Goal: Task Accomplishment & Management: Manage account settings

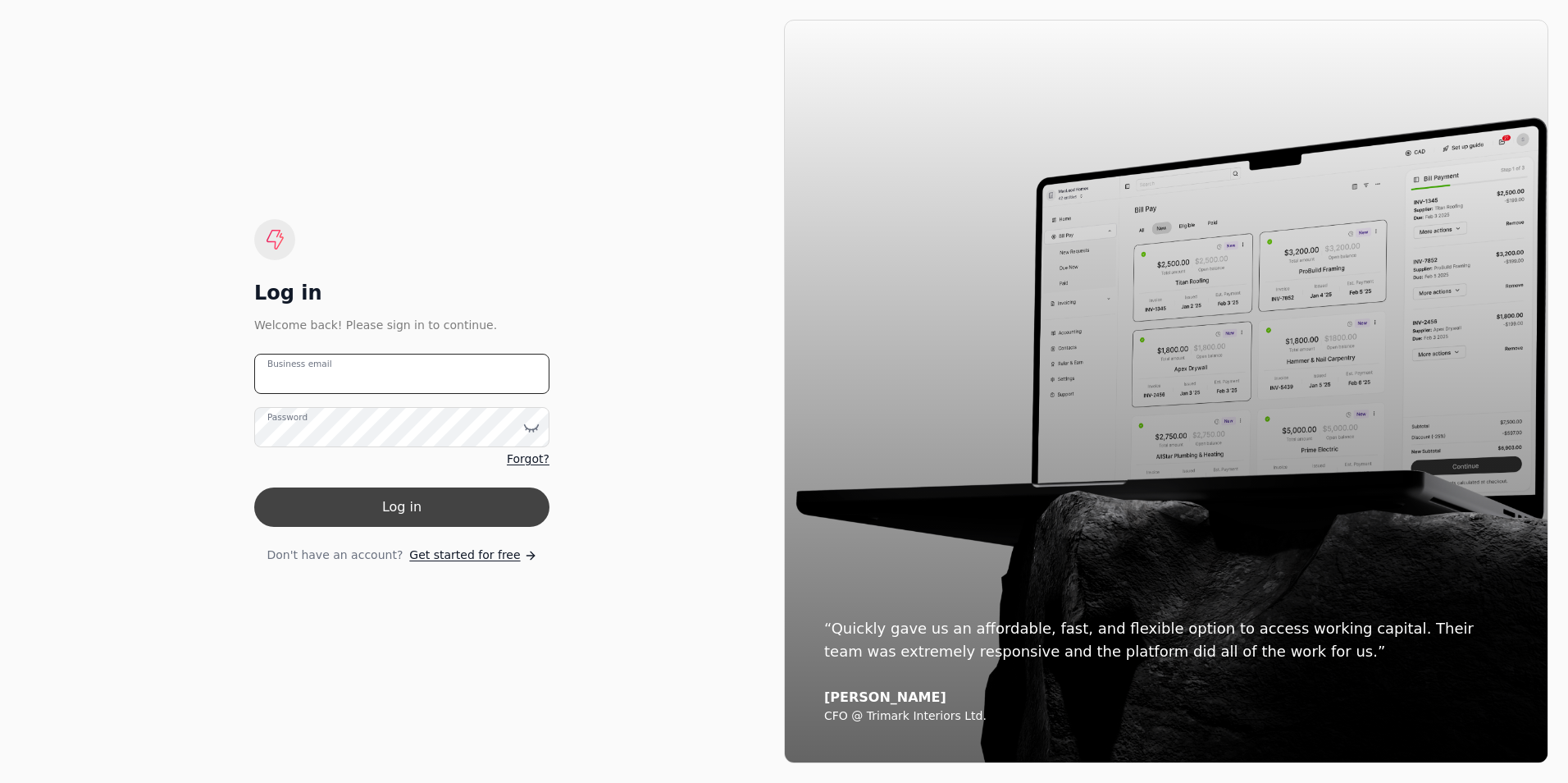
type email "[PERSON_NAME][EMAIL_ADDRESS][PERSON_NAME][DOMAIN_NAME]"
click at [432, 509] on button "Log in" at bounding box center [401, 507] width 296 height 40
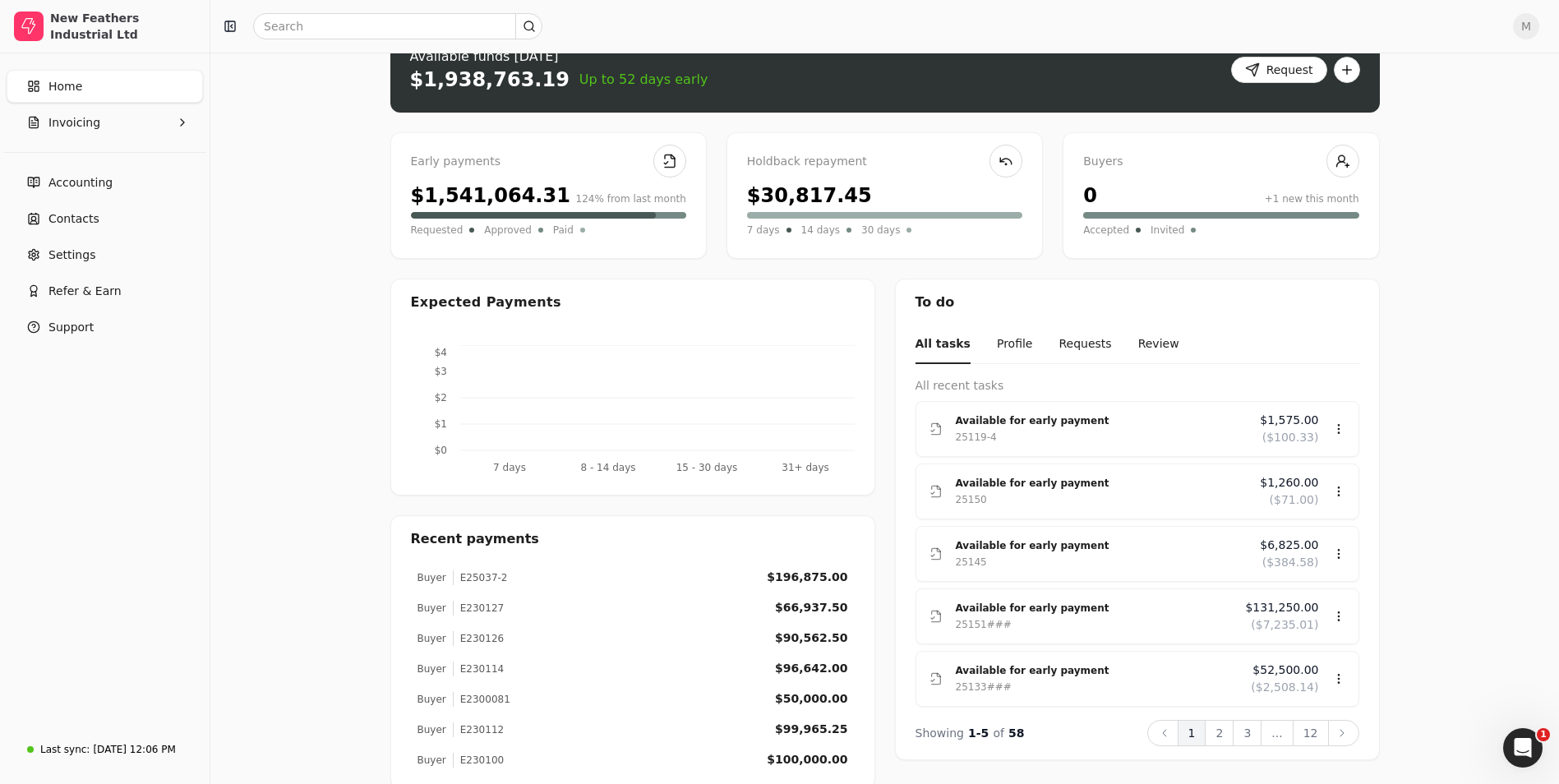
scroll to position [70, 0]
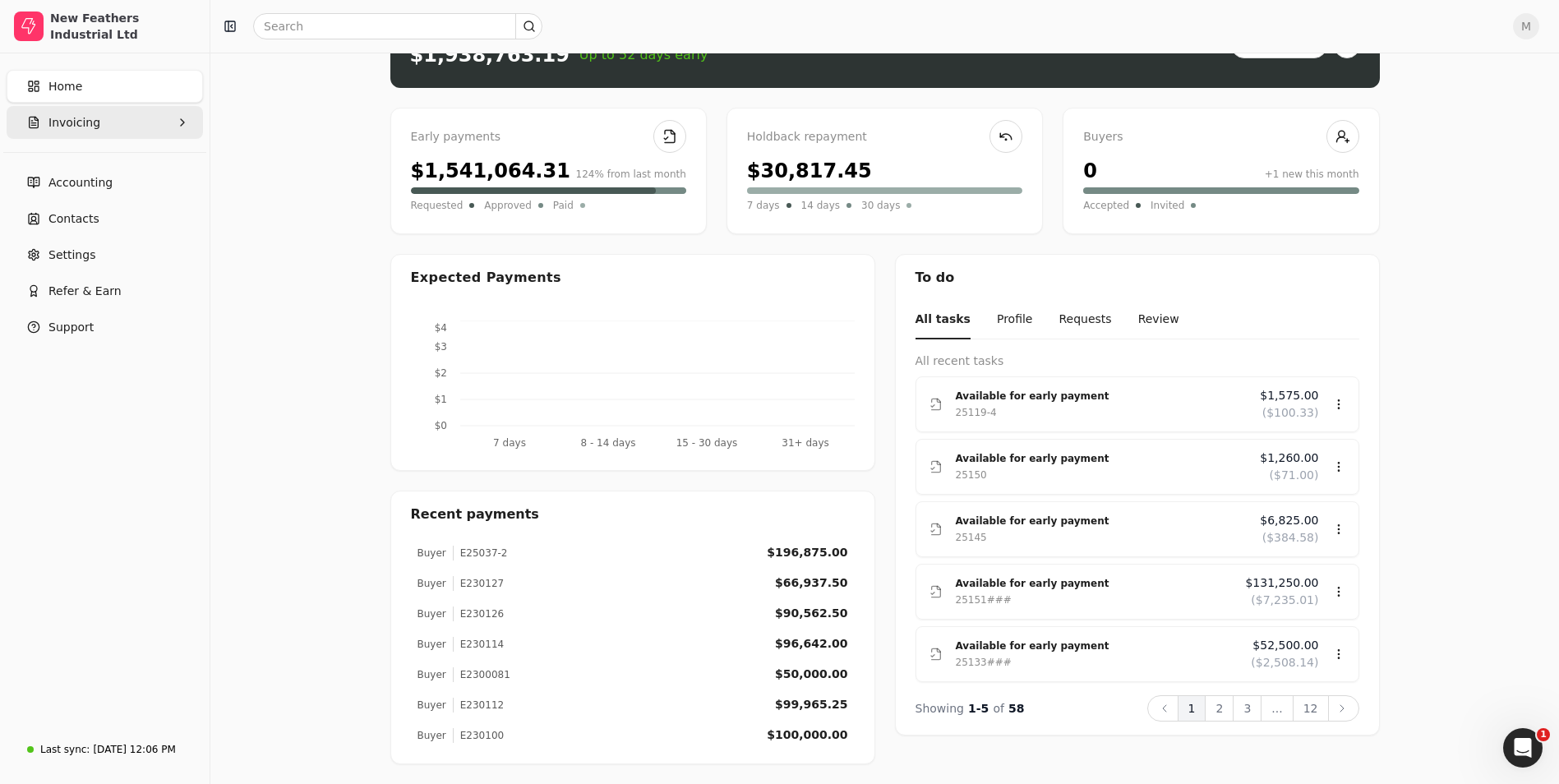
click at [97, 126] on button "Invoicing" at bounding box center [104, 122] width 196 height 33
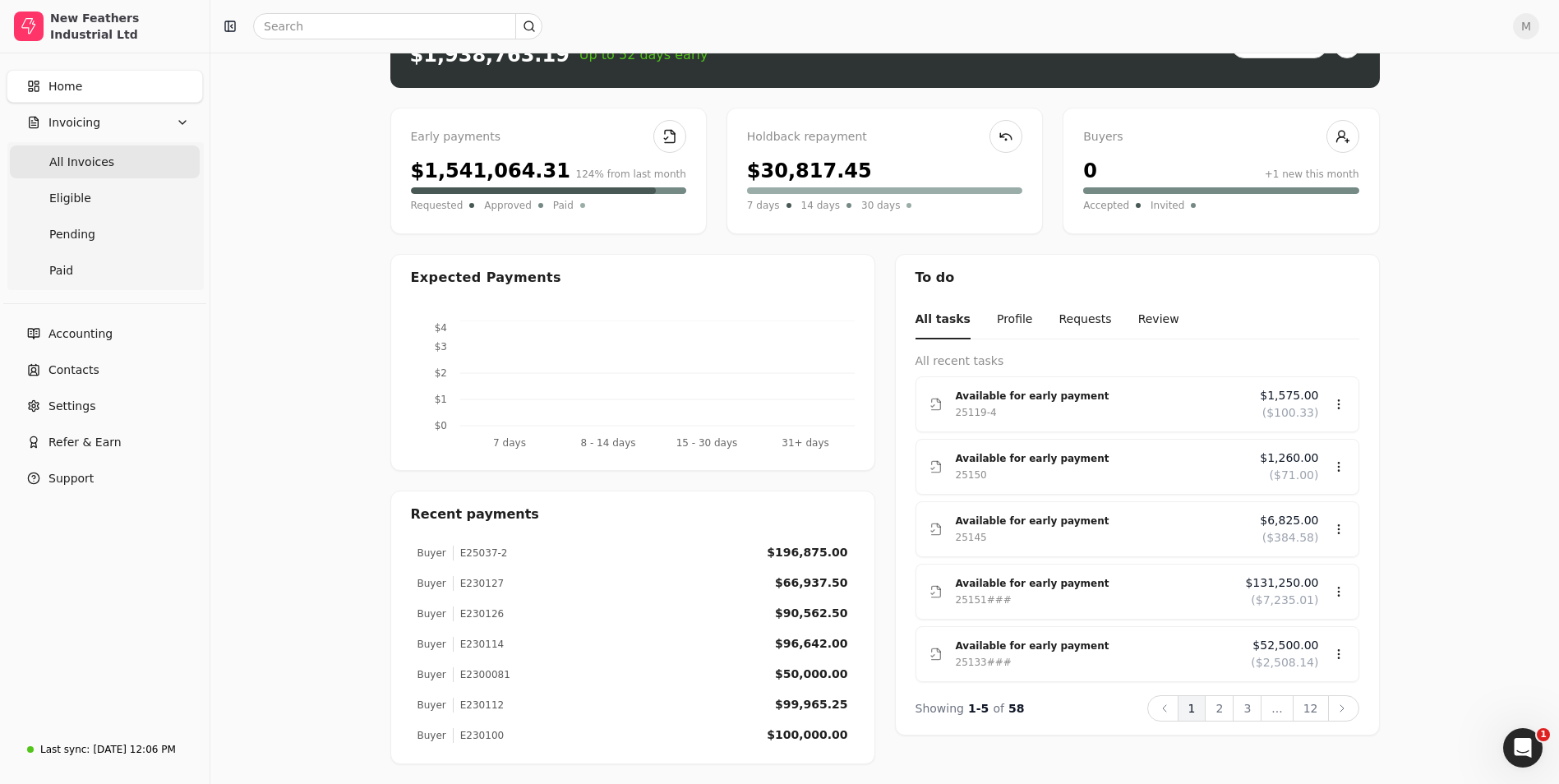
click at [97, 154] on span "All Invoices" at bounding box center [81, 163] width 65 height 18
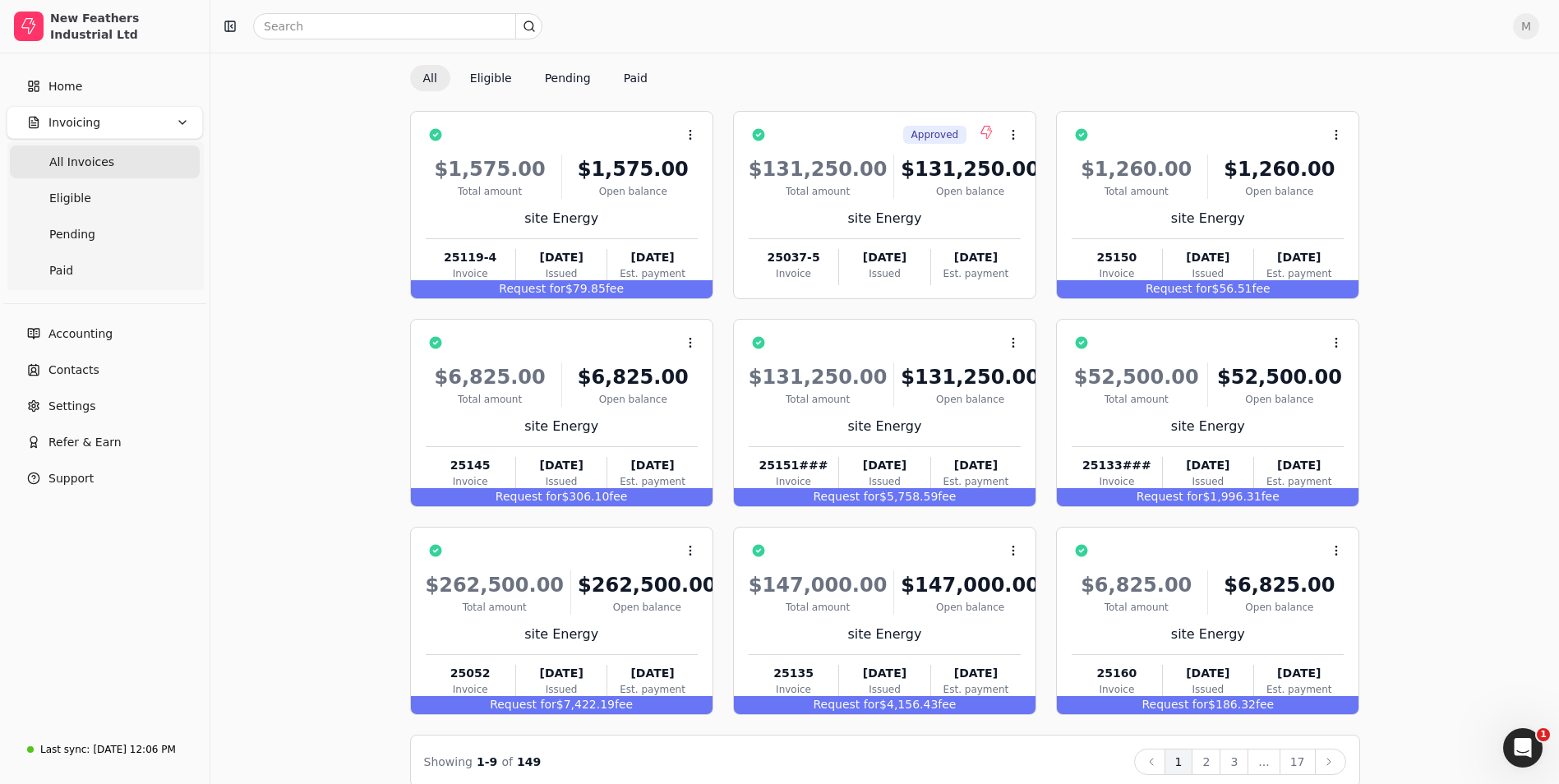
scroll to position [76, 0]
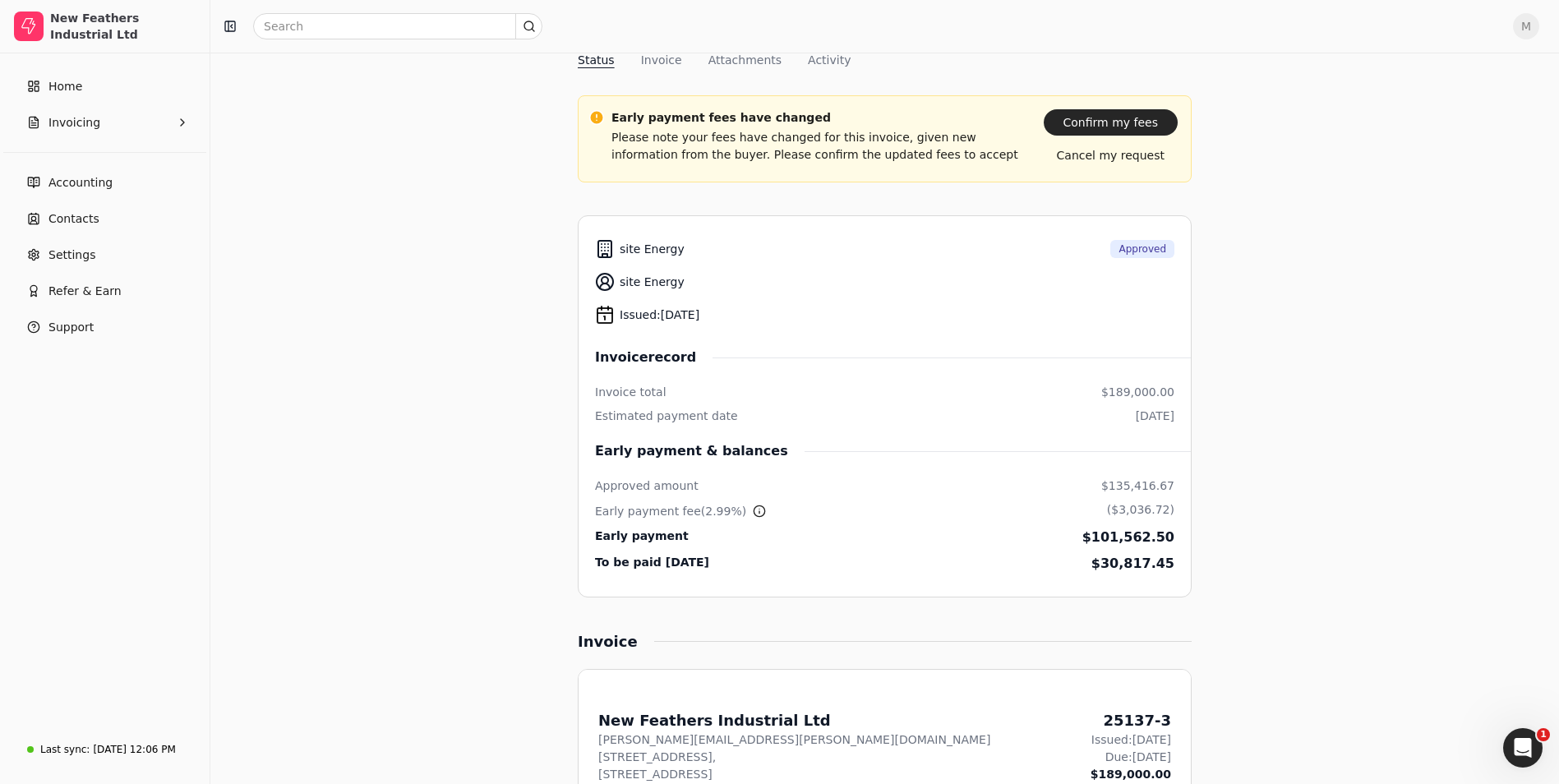
scroll to position [164, 0]
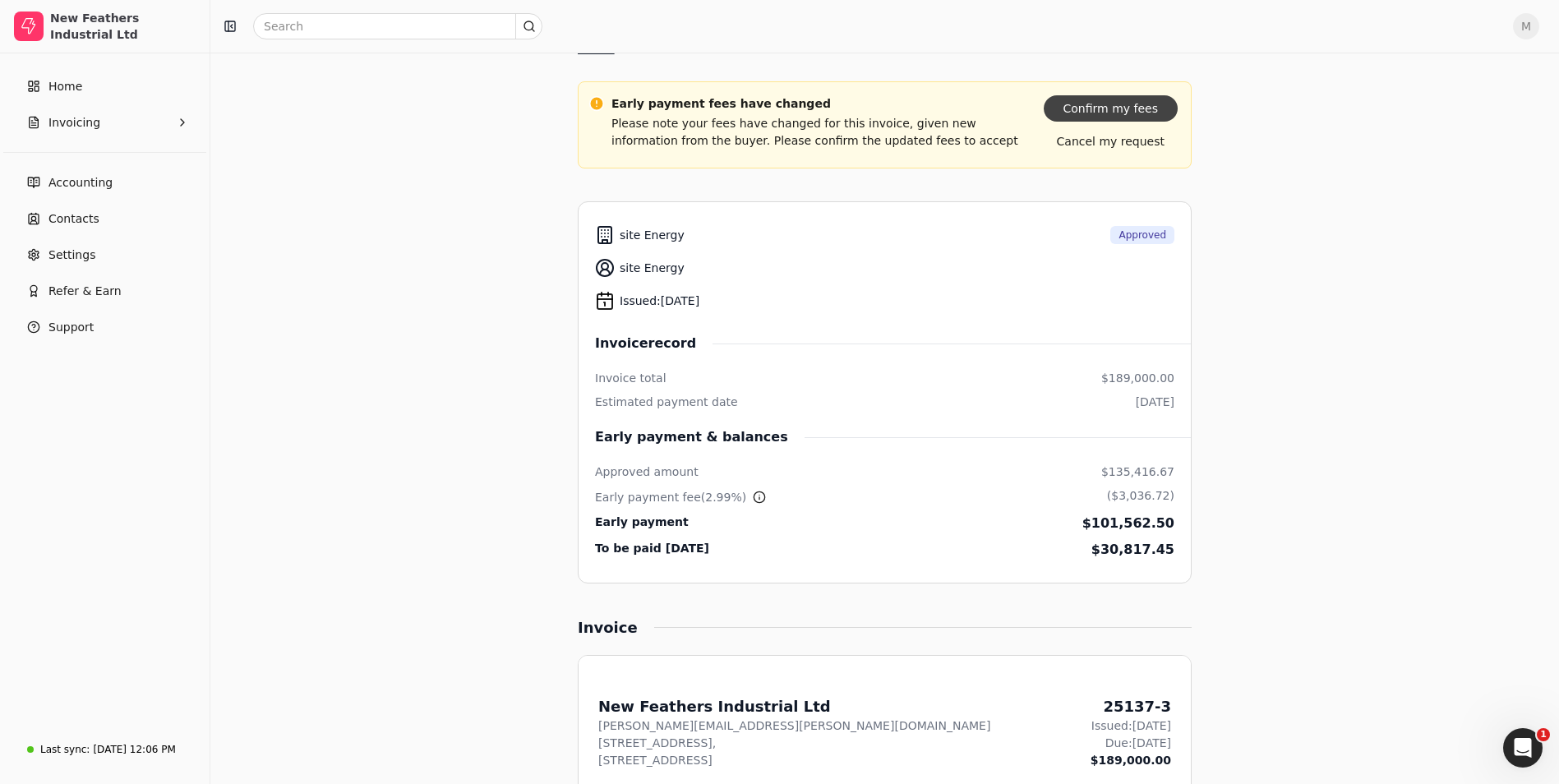
click at [1123, 106] on button "Confirm my fees" at bounding box center [1110, 109] width 134 height 27
